Goal: Task Accomplishment & Management: Manage account settings

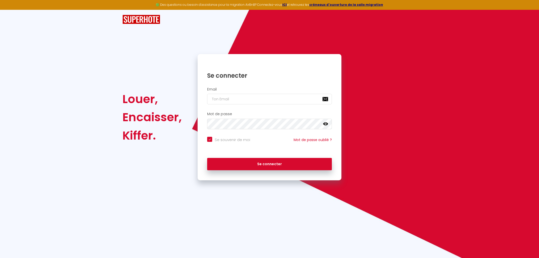
type input "b"
checkbox input "true"
type input "br"
checkbox input "true"
type input "bru"
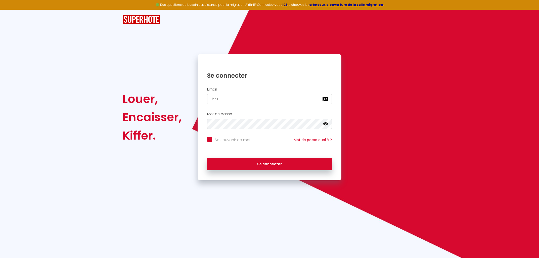
checkbox input "true"
type input "[PERSON_NAME]"
checkbox input "true"
type input "[PERSON_NAME]."
checkbox input "true"
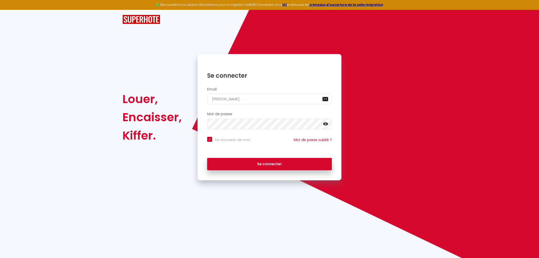
type input "[PERSON_NAME].h"
checkbox input "true"
type input "[DOMAIN_NAME]"
checkbox input "true"
type input "[PERSON_NAME].hus"
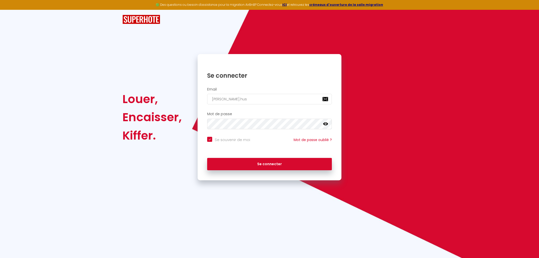
checkbox input "true"
type input "[PERSON_NAME].huss"
checkbox input "true"
type input "[PERSON_NAME].husso"
checkbox input "true"
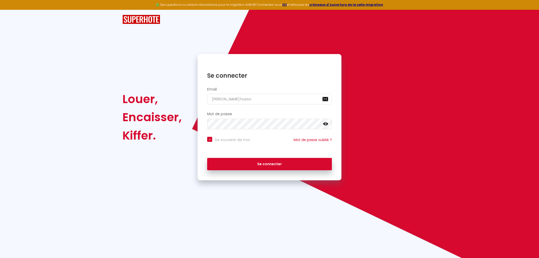
type input "[PERSON_NAME].husson"
checkbox input "true"
type input "[PERSON_NAME].husson@"
checkbox input "true"
type input "bruno.husson@g"
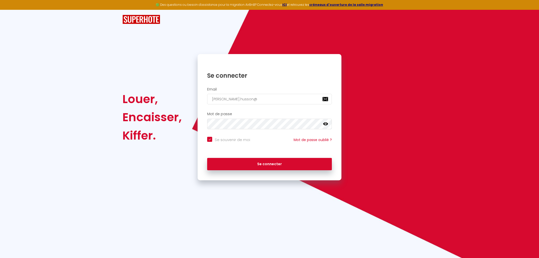
checkbox input "true"
type input "bruno.husson@gm"
checkbox input "true"
type input "bruno.husson@gma"
checkbox input "true"
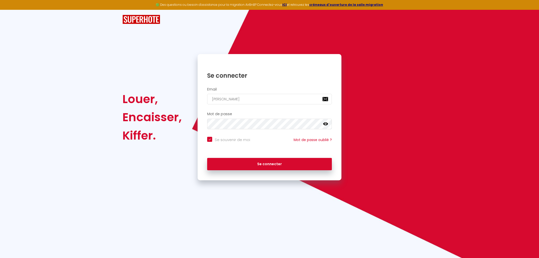
type input "bruno.husson@gmai"
checkbox input "true"
type input "bruno.husson@gmail"
checkbox input "true"
type input "bruno.husson@gmail."
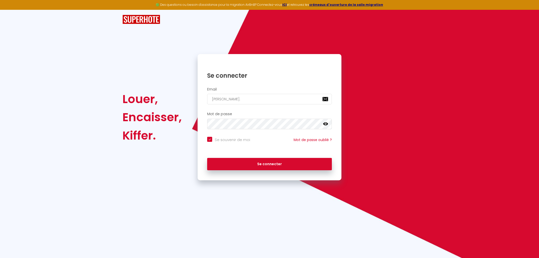
checkbox input "true"
type input "bruno.husson@gmail.c"
checkbox input "true"
type input "bruno.husson@gmail.co"
checkbox input "true"
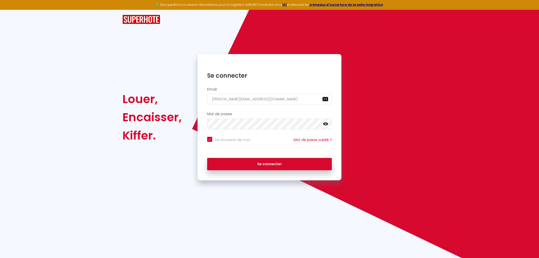
type input "[PERSON_NAME][EMAIL_ADDRESS][PERSON_NAME][DOMAIN_NAME]"
checkbox input "true"
type input "[PERSON_NAME][EMAIL_ADDRESS][PERSON_NAME][DOMAIN_NAME]"
click at [207, 158] on button "Se connecter" at bounding box center [269, 164] width 125 height 13
checkbox input "true"
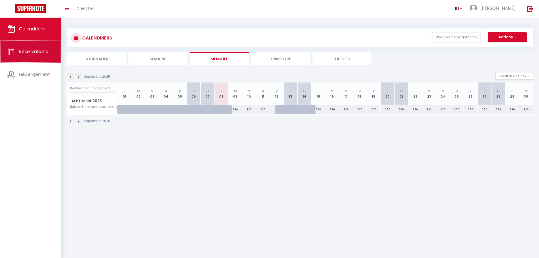
click at [33, 59] on link "Réservations" at bounding box center [30, 51] width 61 height 23
select select "not_cancelled"
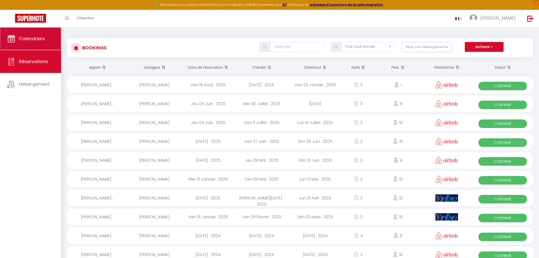
click at [37, 39] on span "Calendriers" at bounding box center [32, 38] width 26 height 6
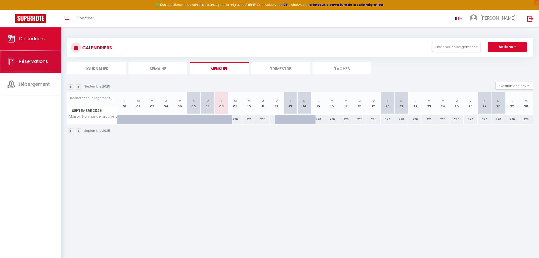
click at [22, 65] on link "Réservations" at bounding box center [30, 61] width 61 height 23
select select "not_cancelled"
select select
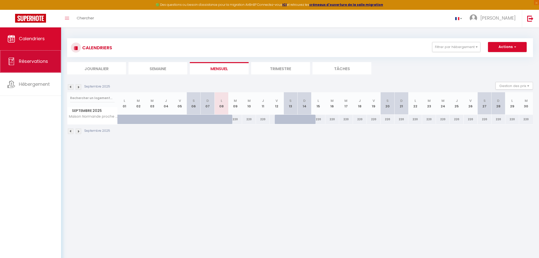
select select
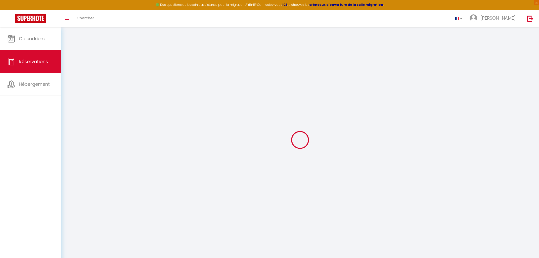
select select
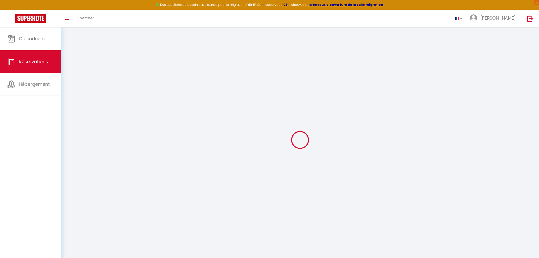
select select
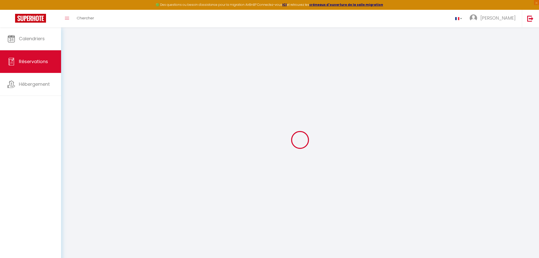
select select
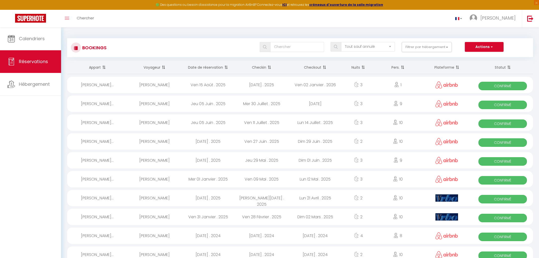
click at [104, 85] on div "Maison Norman..." at bounding box center [97, 85] width 61 height 16
select select "OK"
select select "0"
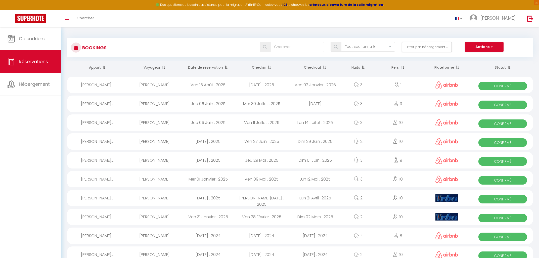
select select "1"
select select
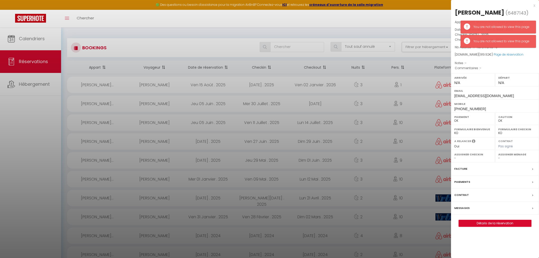
click at [463, 168] on label "Facture" at bounding box center [461, 168] width 13 height 5
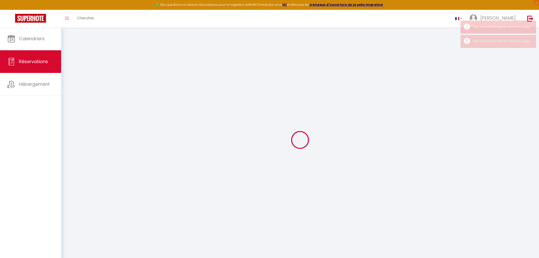
select select "cleaning"
select select "taxes"
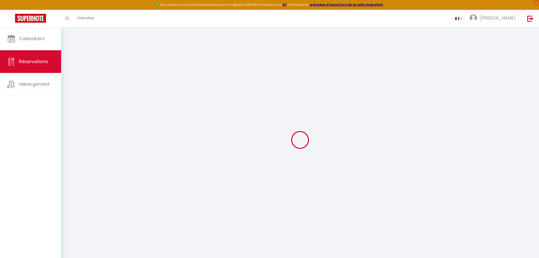
select select
checkbox input "false"
select select
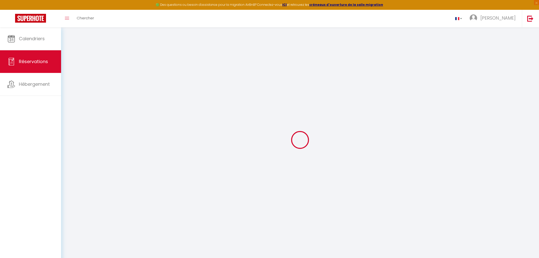
select select
checkbox input "false"
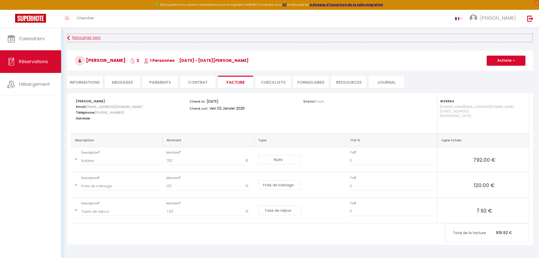
click at [72, 37] on link "Retourner vers" at bounding box center [300, 37] width 466 height 9
select select "not_cancelled"
select select
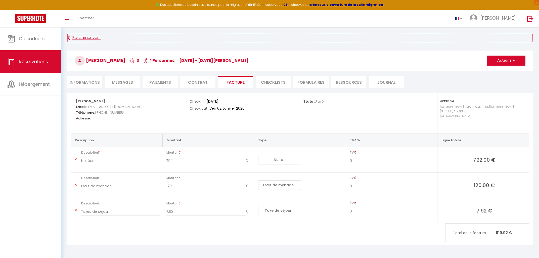
select select
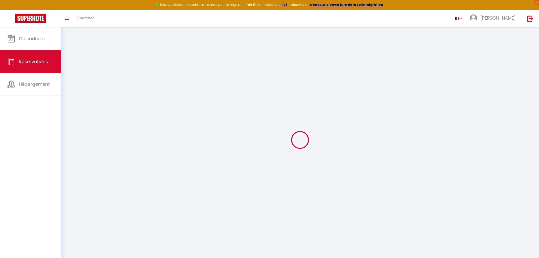
select select
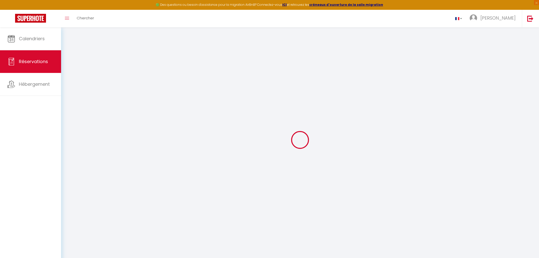
select select
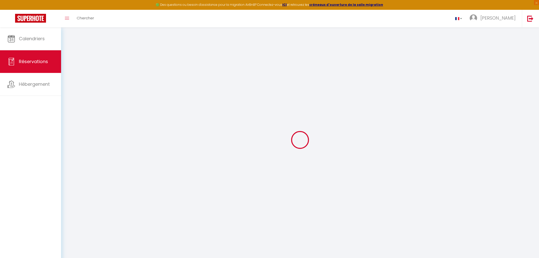
select select
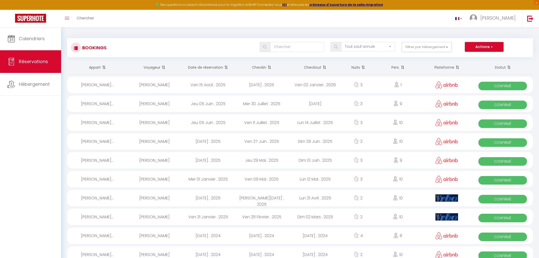
click at [101, 104] on div "Maison Norman..." at bounding box center [97, 104] width 61 height 16
select select "OK"
select select "0"
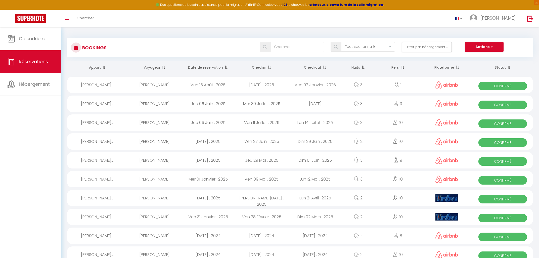
select select "1"
select select
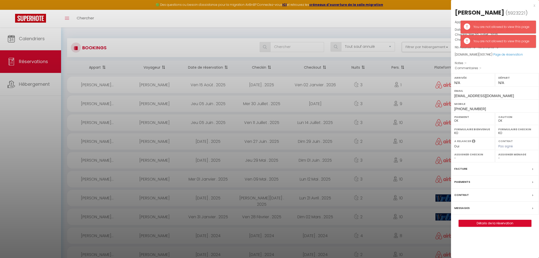
click at [459, 172] on label "Facture" at bounding box center [461, 168] width 13 height 5
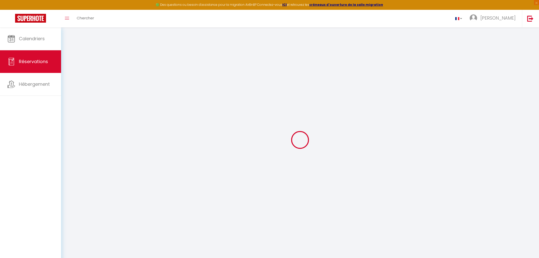
select select "cleaning"
select select "taxes"
select select
checkbox input "false"
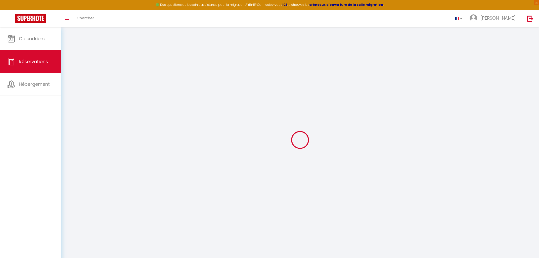
select select
checkbox input "false"
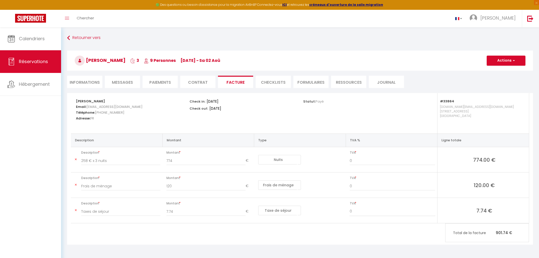
click at [67, 39] on div "Retourner vers Anais Nkiyeme Ango 3 9 Personnes me 30 Juil - sa 02 Aoû Actions …" at bounding box center [300, 63] width 473 height 60
click at [77, 40] on link "Retourner vers" at bounding box center [300, 37] width 466 height 9
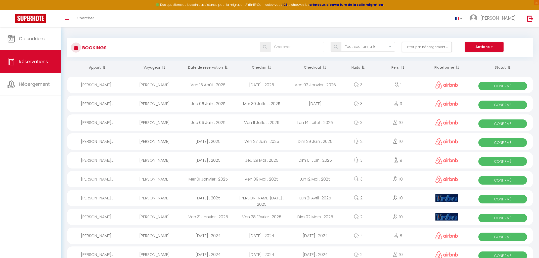
click at [103, 83] on div "Maison Norman..." at bounding box center [97, 85] width 61 height 16
select select "OK"
select select "0"
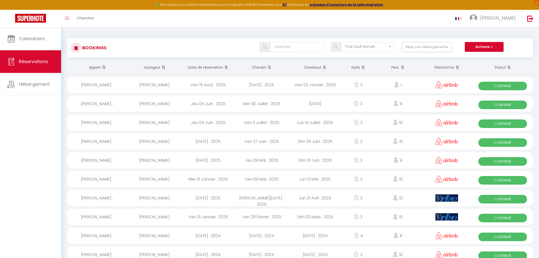
select select "1"
select select
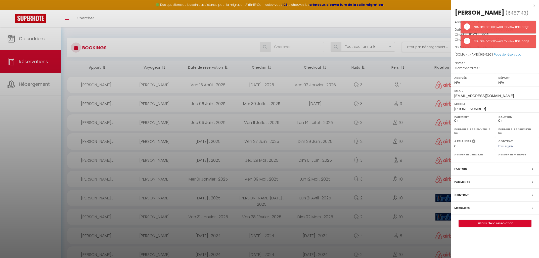
click at [464, 169] on label "Facture" at bounding box center [461, 168] width 13 height 5
select select
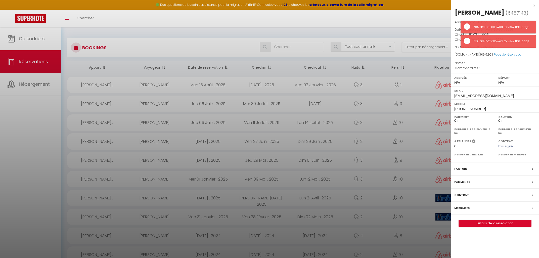
select select
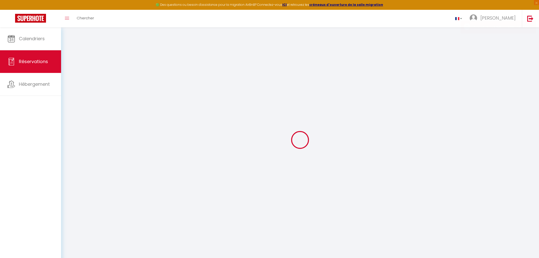
type input "Fabienne"
type input "Darde"
type input "[EMAIL_ADDRESS][DOMAIN_NAME]"
type input "[PHONE_NUMBER]"
select select
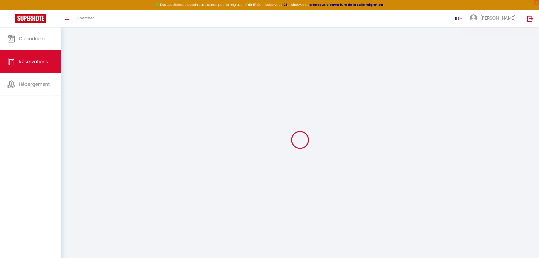
type input "136.8"
select select "33864"
select select "1"
select select
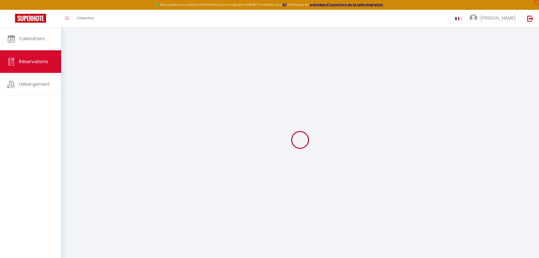
type input "1"
select select "12"
select select
type input "792"
checkbox input "false"
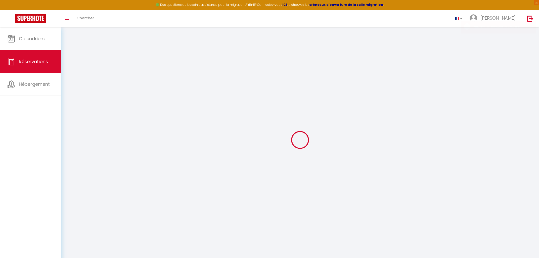
select select "1"
type input "0"
select select
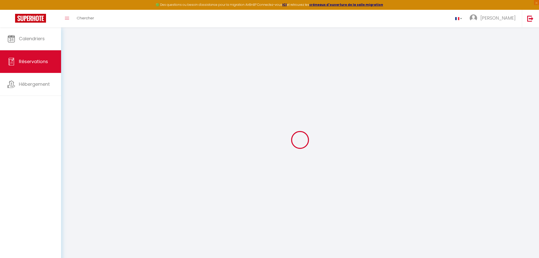
select select
select select "15"
checkbox input "false"
select select
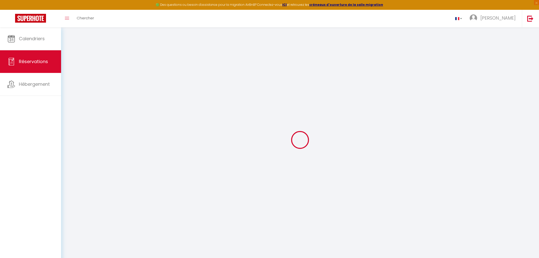
select select
checkbox input "false"
select select
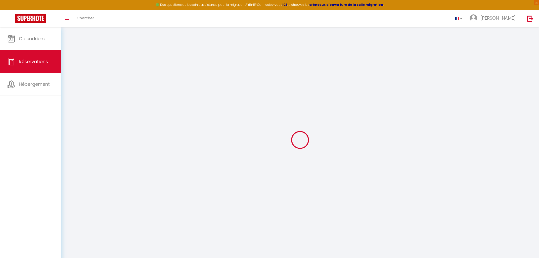
select select
checkbox input "false"
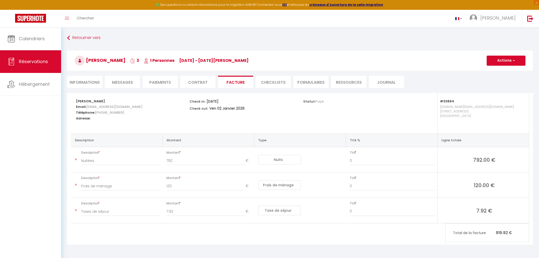
click at [390, 83] on li "Journal" at bounding box center [386, 82] width 35 height 12
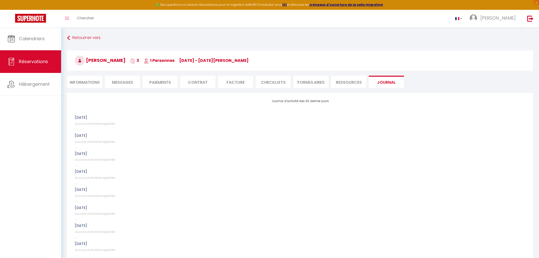
click at [342, 82] on li "Ressources" at bounding box center [348, 82] width 35 height 12
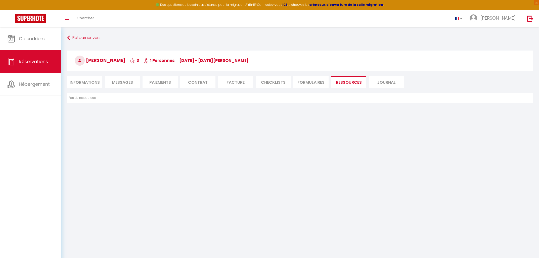
click at [135, 84] on li "Messages" at bounding box center [122, 82] width 35 height 12
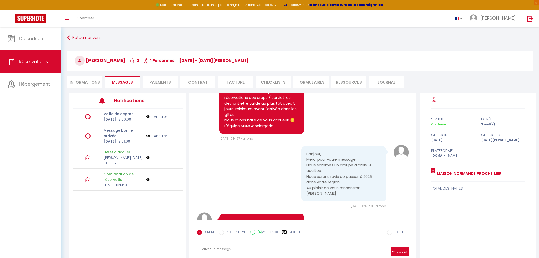
scroll to position [145, 0]
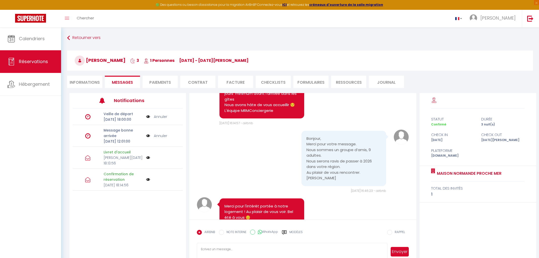
click at [148, 182] on img at bounding box center [148, 180] width 4 height 4
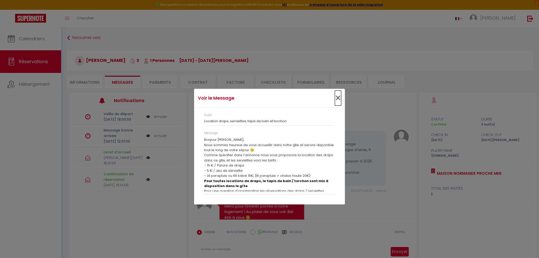
click at [336, 98] on span "×" at bounding box center [338, 98] width 6 height 15
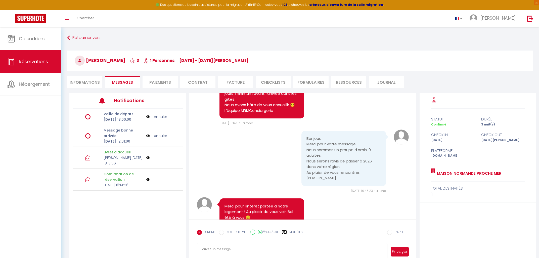
click at [159, 81] on li "Paiements" at bounding box center [160, 82] width 35 height 12
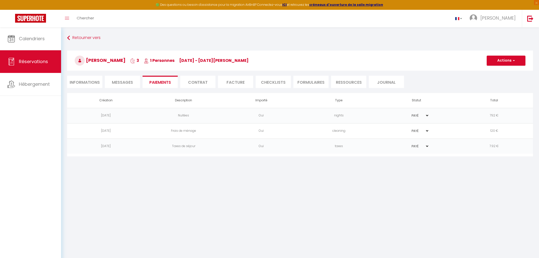
click at [200, 81] on li "Contrat" at bounding box center [197, 82] width 35 height 12
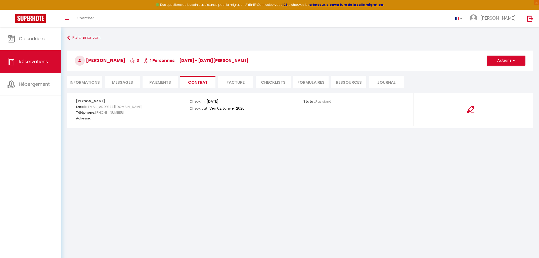
click at [227, 82] on li "Facture" at bounding box center [235, 82] width 35 height 12
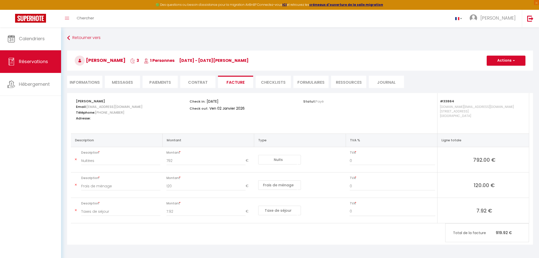
click at [278, 84] on li "CHECKLISTS" at bounding box center [273, 82] width 35 height 12
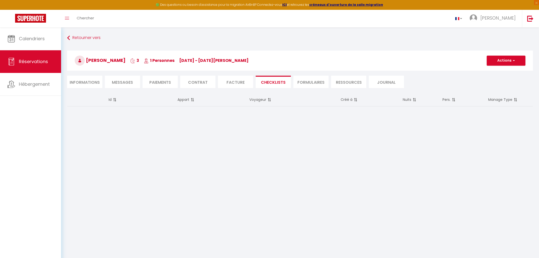
click at [309, 84] on li "FORMULAIRES" at bounding box center [311, 82] width 35 height 12
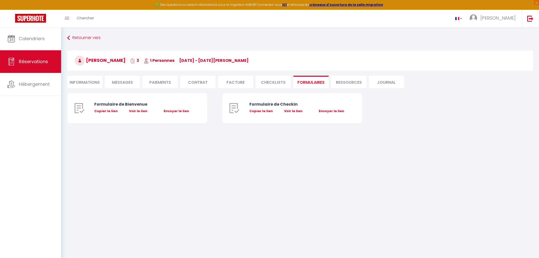
click at [346, 80] on li "Ressources" at bounding box center [348, 82] width 35 height 12
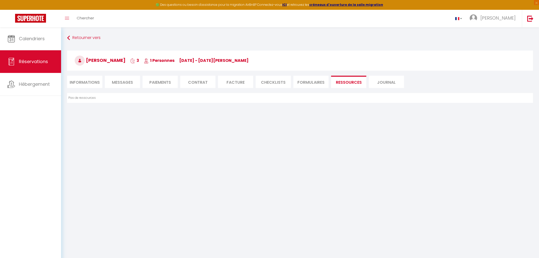
click at [382, 82] on li "Journal" at bounding box center [386, 82] width 35 height 12
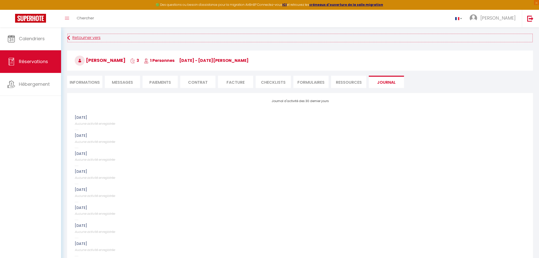
click at [68, 35] on icon at bounding box center [68, 37] width 3 height 9
